Goal: Navigation & Orientation: Find specific page/section

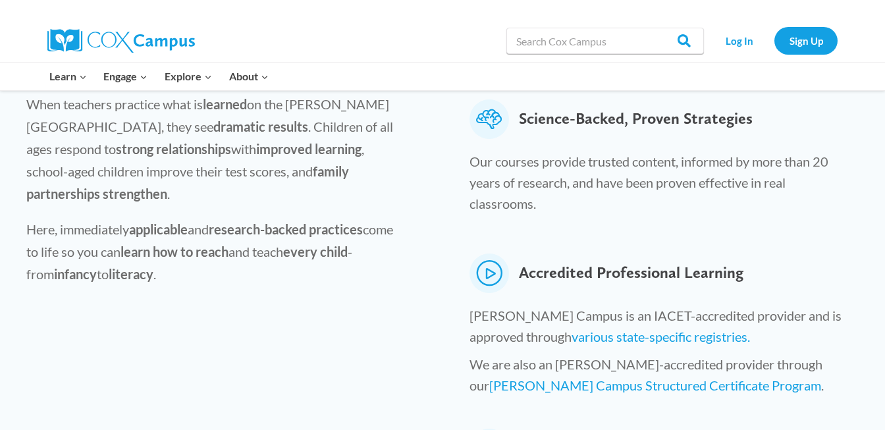
scroll to position [496, 0]
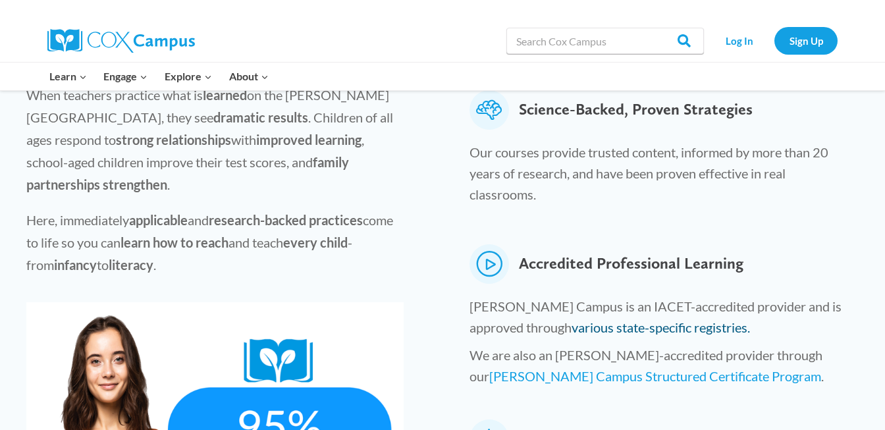
click at [571, 319] on link "various state-specific registries." at bounding box center [660, 327] width 178 height 16
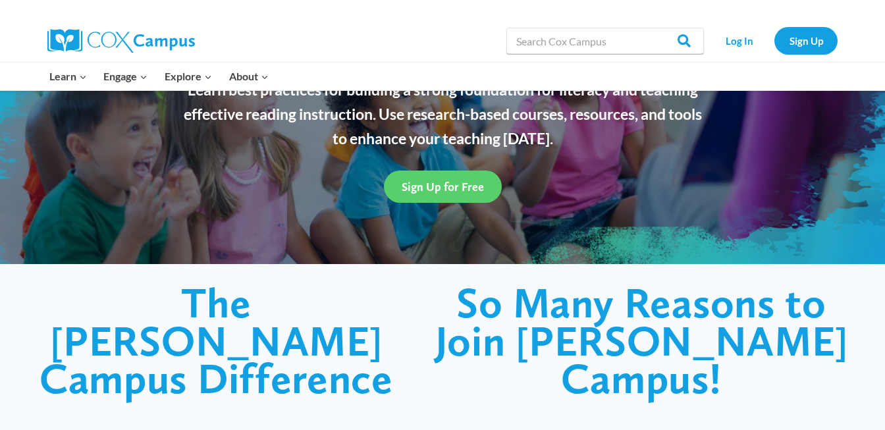
scroll to position [0, 0]
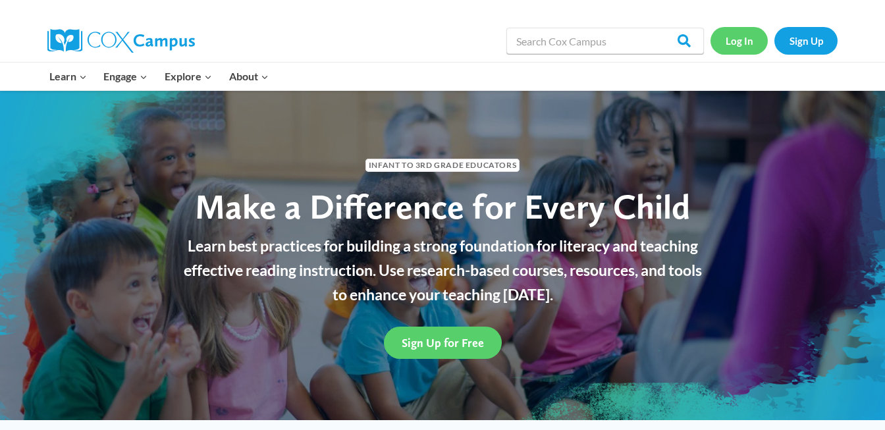
click at [740, 41] on link "Log In" at bounding box center [738, 40] width 57 height 27
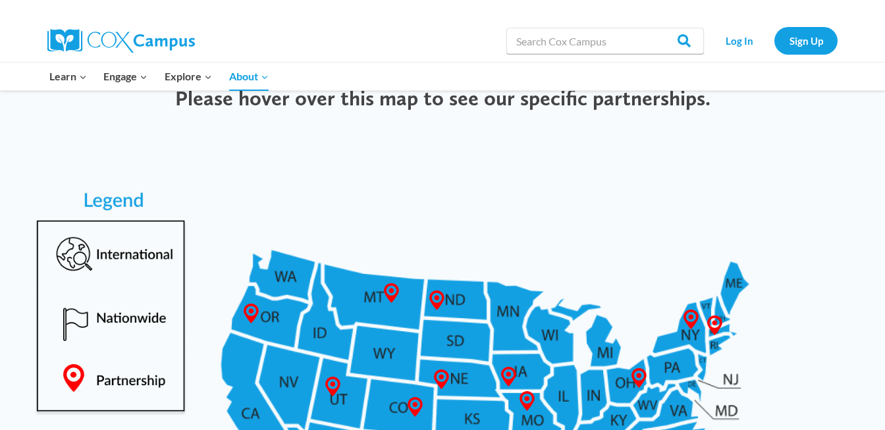
scroll to position [554, 0]
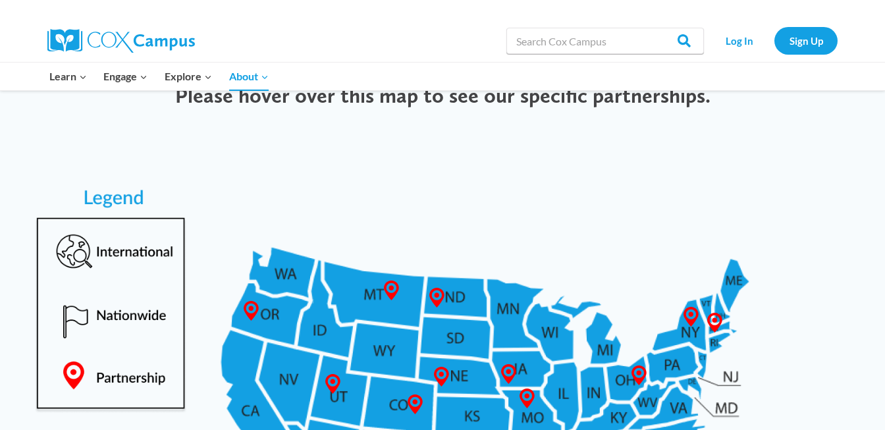
click at [731, 253] on img at bounding box center [442, 412] width 858 height 557
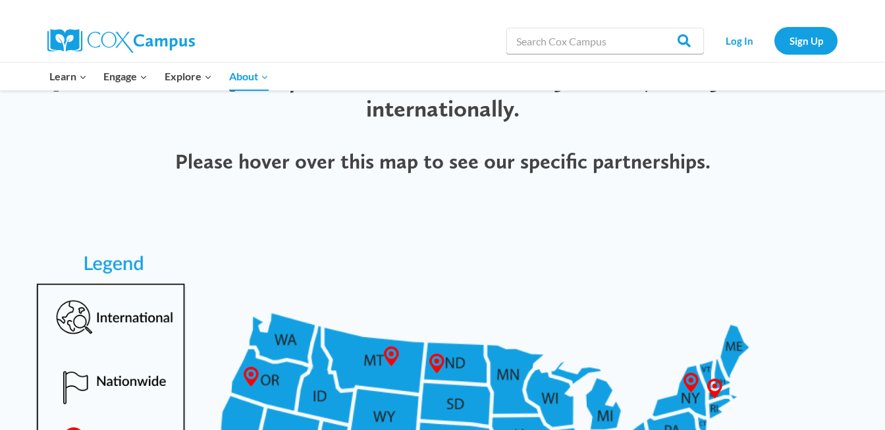
scroll to position [494, 0]
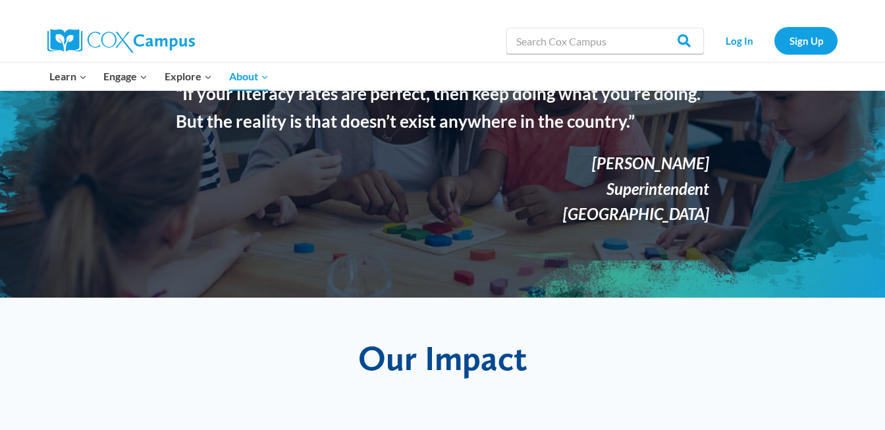
scroll to position [0, 0]
